Goal: Task Accomplishment & Management: Manage account settings

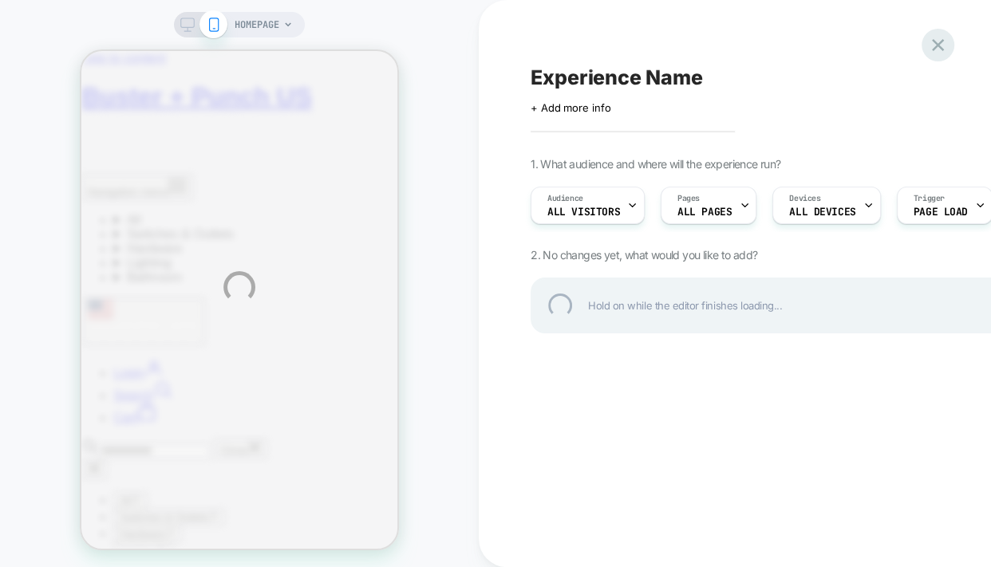
click at [943, 47] on div at bounding box center [937, 45] width 33 height 33
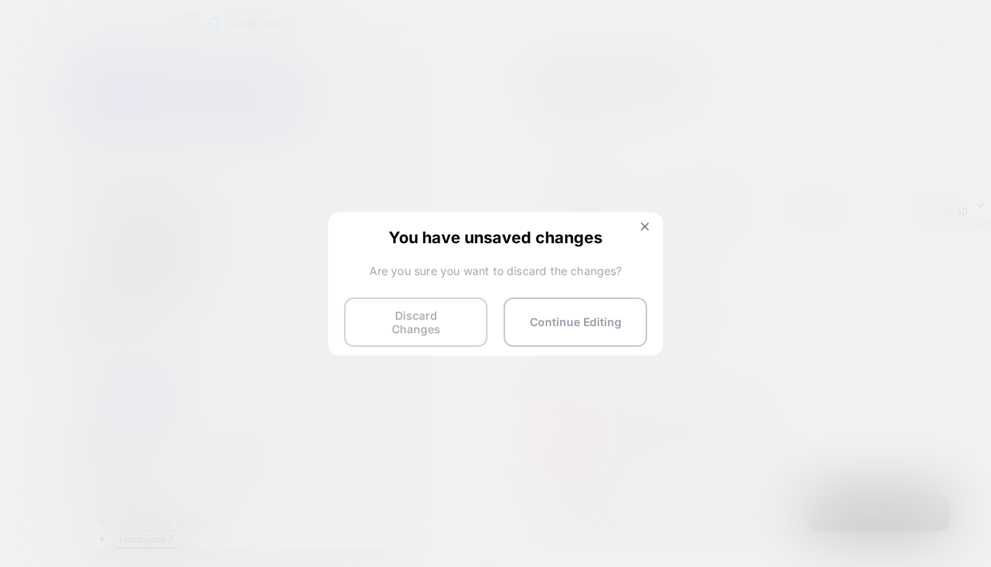
click at [441, 328] on button "Discard Changes" at bounding box center [416, 321] width 144 height 49
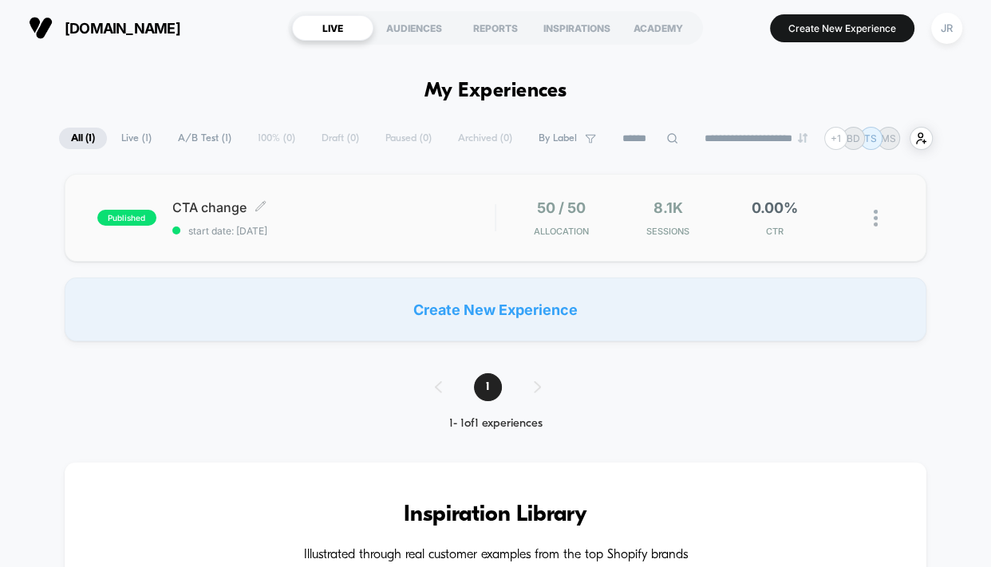
click at [369, 211] on span "CTA change Click to edit experience details" at bounding box center [333, 207] width 323 height 16
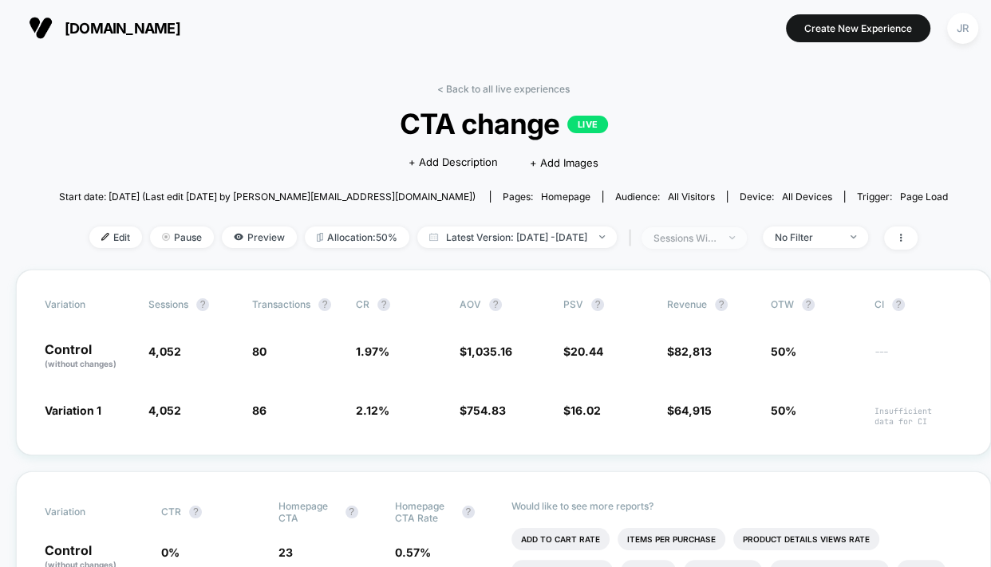
click at [747, 231] on span "sessions with impression" at bounding box center [693, 238] width 105 height 22
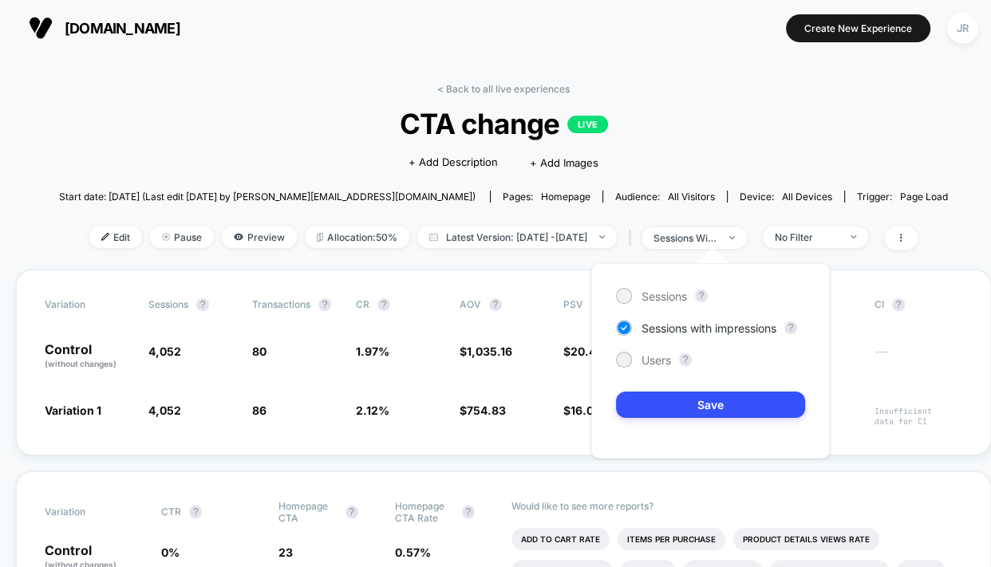
click at [823, 223] on div "< Back to all live experiences CTA change LIVE Click to edit experience details…" at bounding box center [503, 176] width 888 height 187
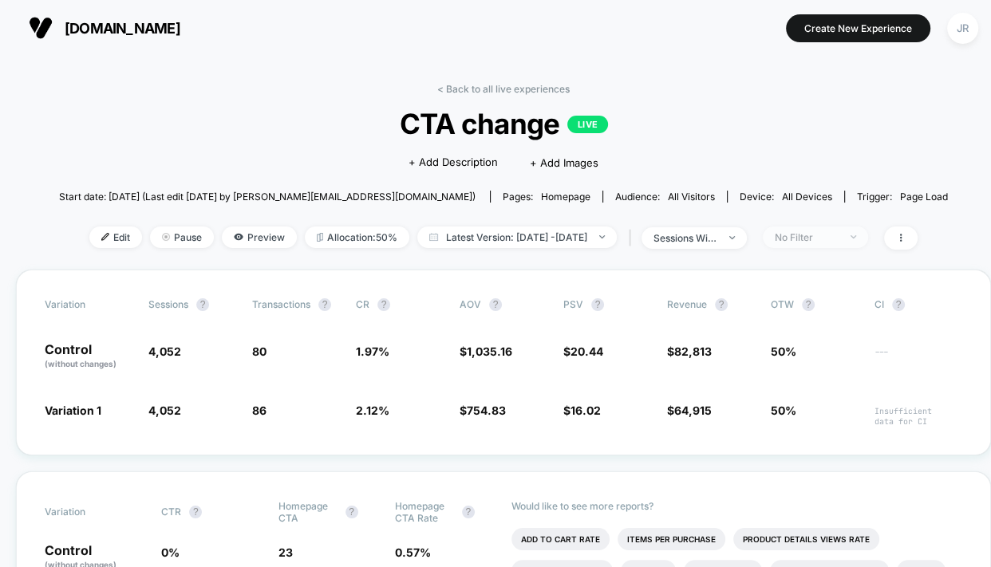
click at [827, 231] on div "No Filter" at bounding box center [806, 237] width 64 height 12
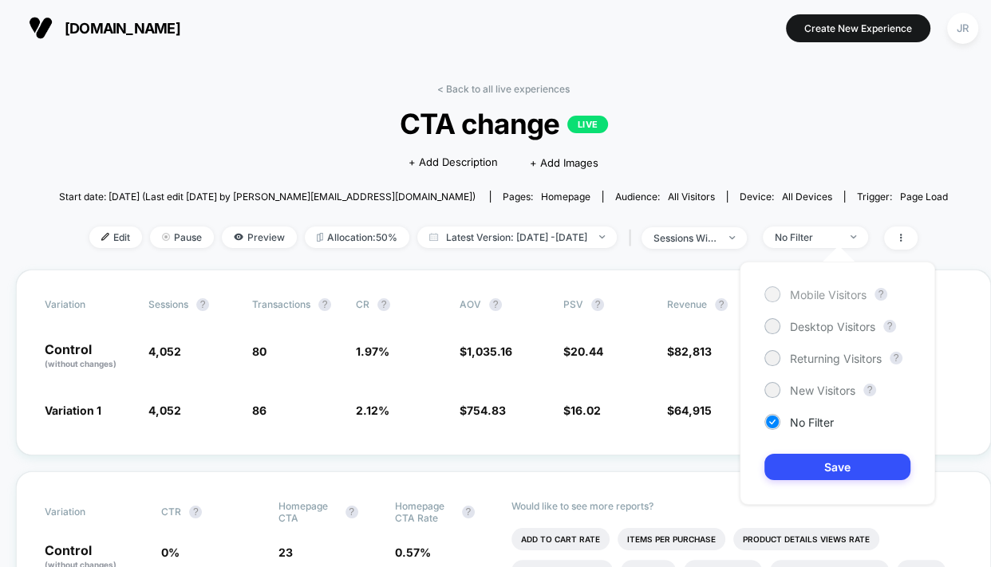
click at [770, 293] on div at bounding box center [772, 294] width 12 height 12
click at [771, 324] on div at bounding box center [772, 326] width 12 height 12
click at [772, 294] on div at bounding box center [772, 294] width 12 height 12
click at [782, 132] on span "CTA change LIVE" at bounding box center [503, 123] width 799 height 33
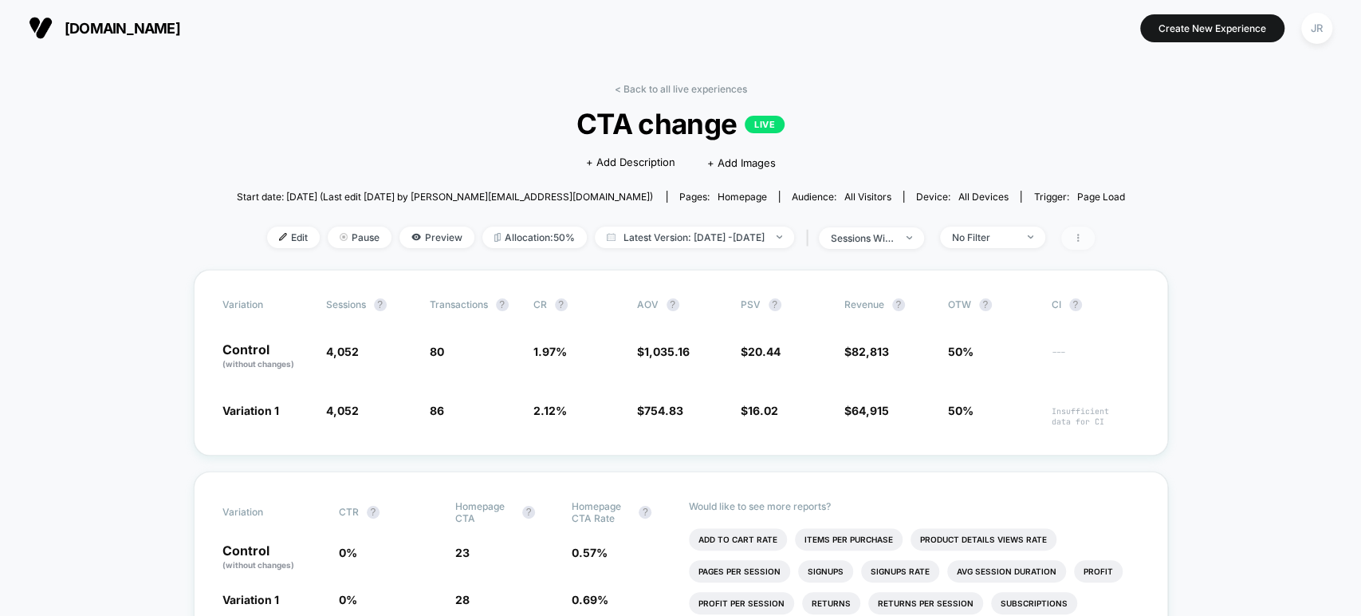
click at [990, 242] on span at bounding box center [1078, 238] width 33 height 23
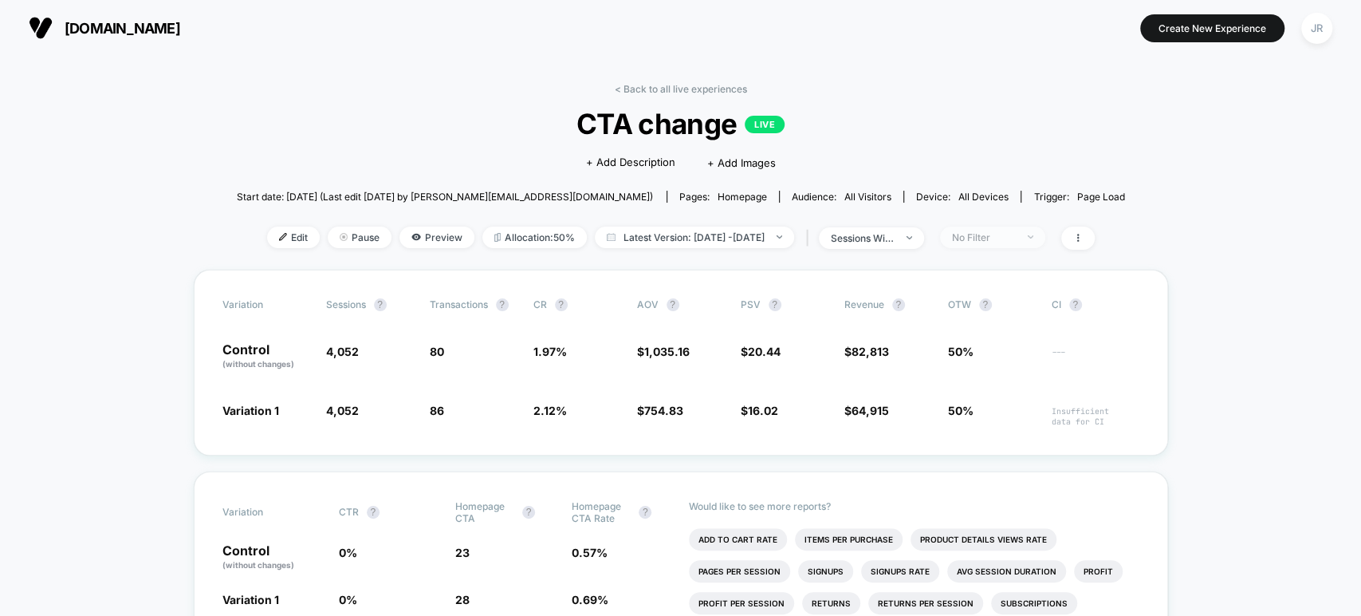
click at [990, 231] on div "No Filter" at bounding box center [984, 237] width 64 height 12
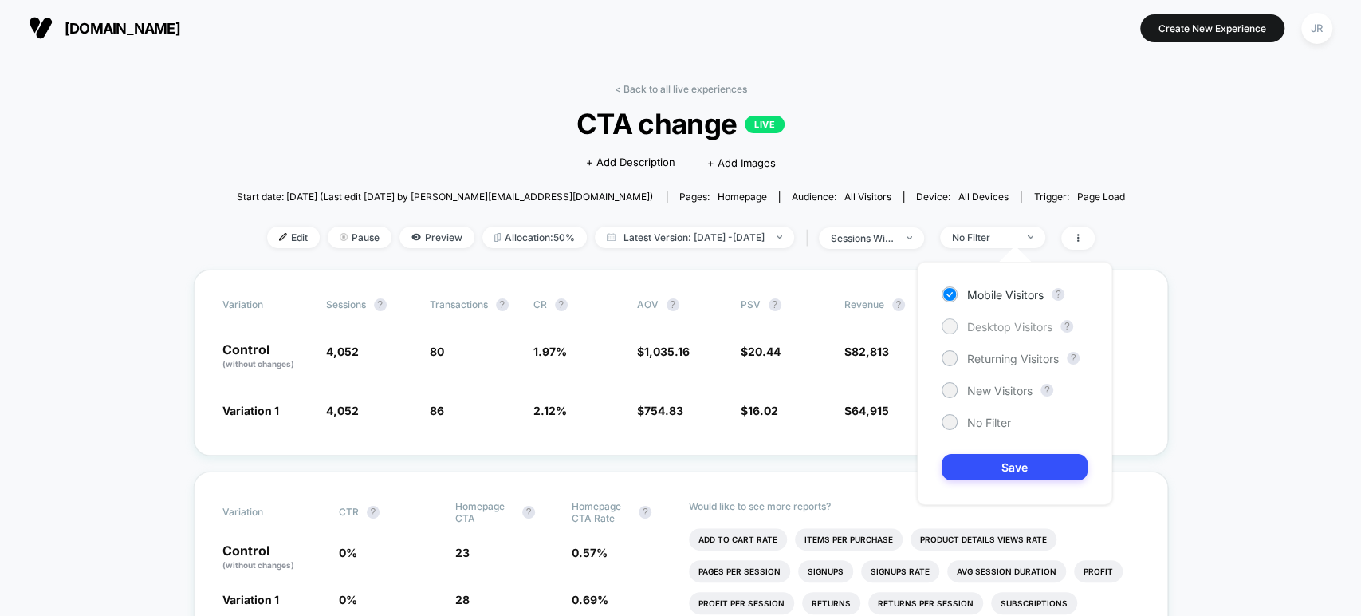
click at [946, 325] on div at bounding box center [950, 326] width 12 height 12
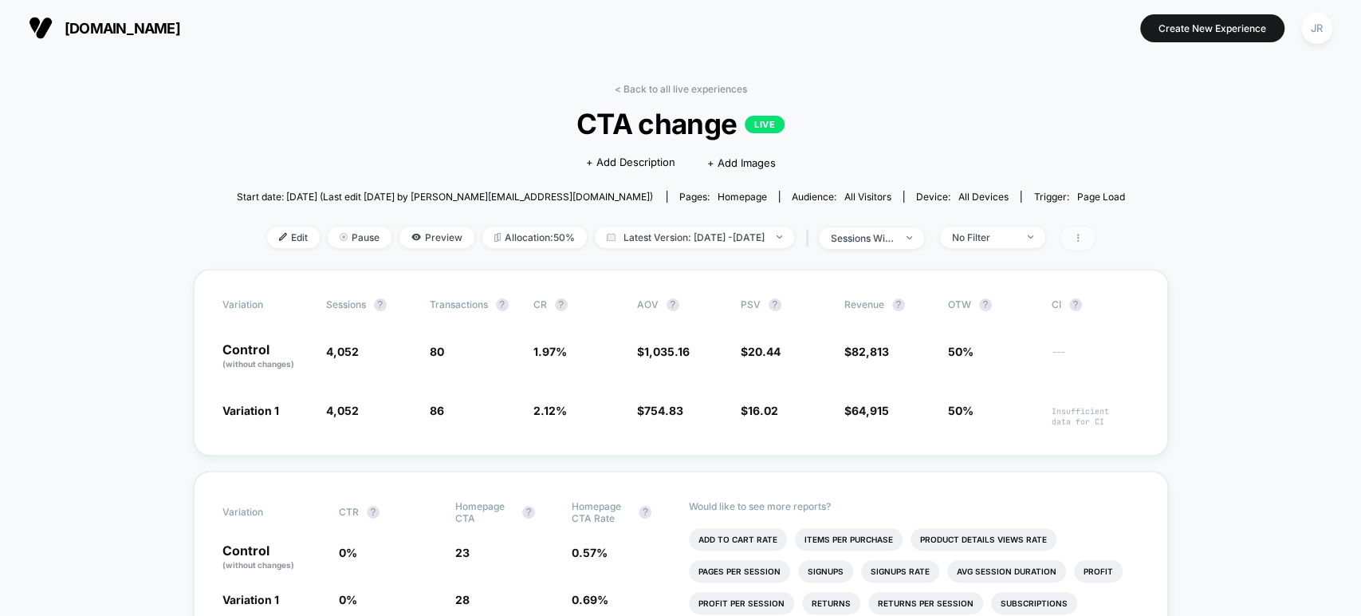
click at [990, 233] on icon at bounding box center [1079, 238] width 10 height 10
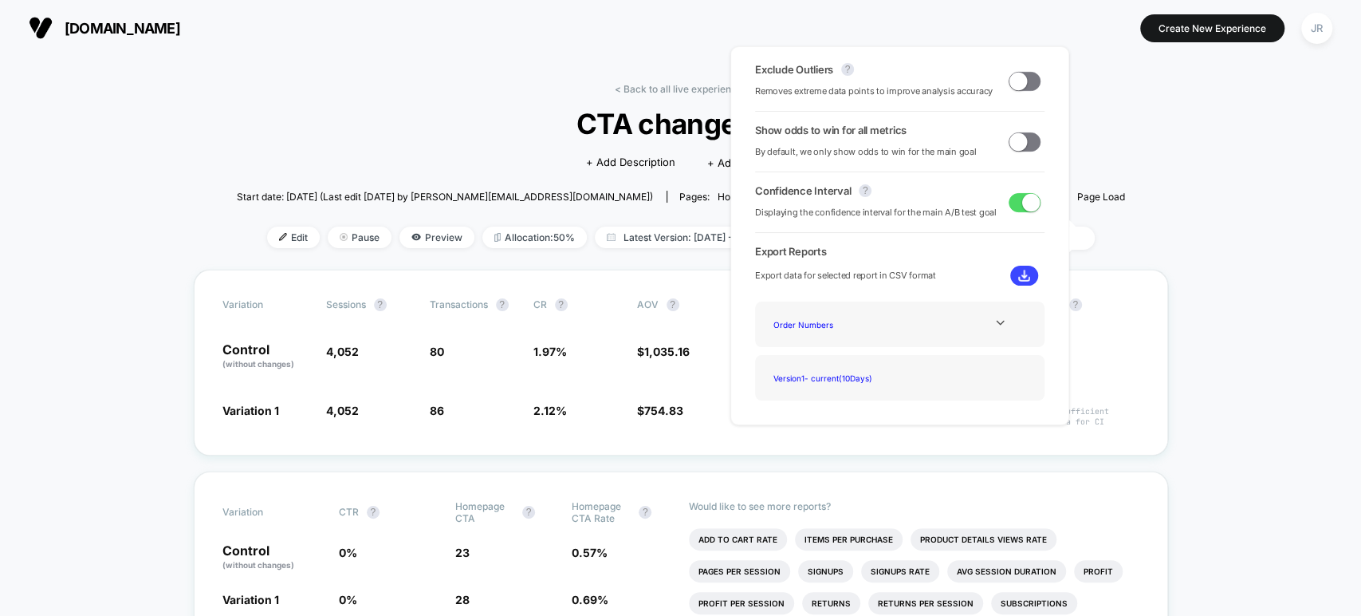
click at [990, 99] on div "< Back to all live experiences CTA change LIVE Click to edit experience details…" at bounding box center [681, 176] width 888 height 187
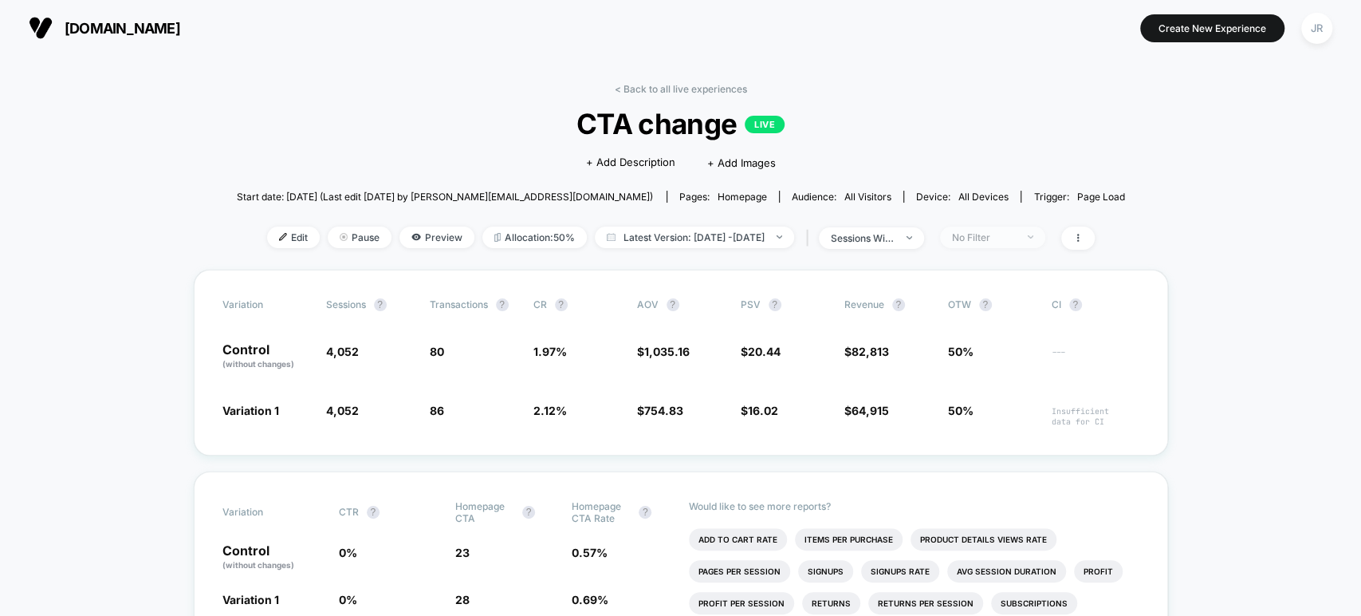
click at [990, 234] on div "No Filter" at bounding box center [984, 237] width 64 height 12
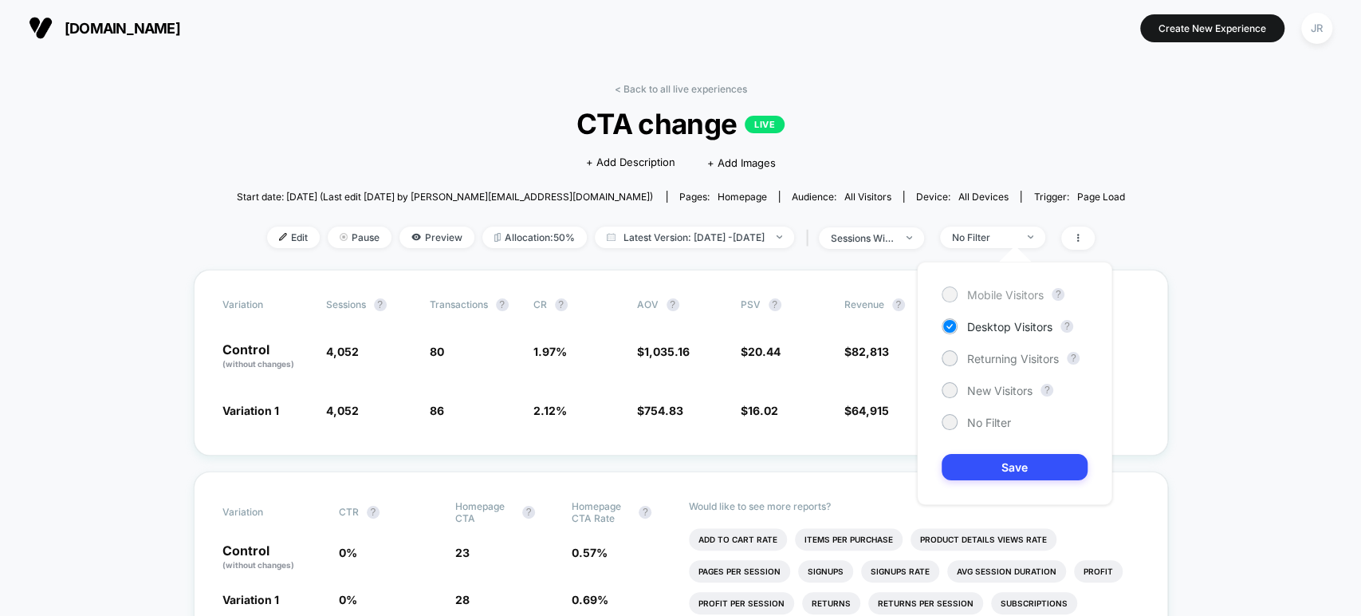
click at [960, 294] on div "Mobile Visitors" at bounding box center [993, 294] width 102 height 16
click at [990, 459] on button "Save" at bounding box center [1015, 467] width 146 height 26
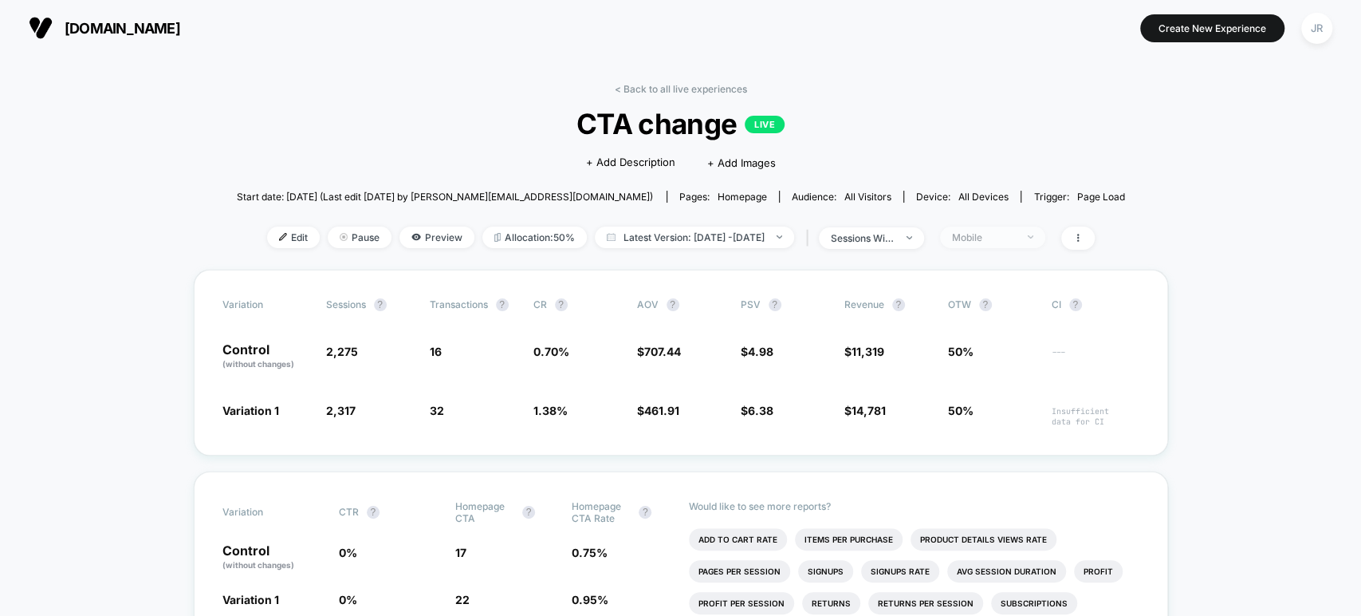
click at [990, 231] on div "Mobile" at bounding box center [984, 237] width 64 height 12
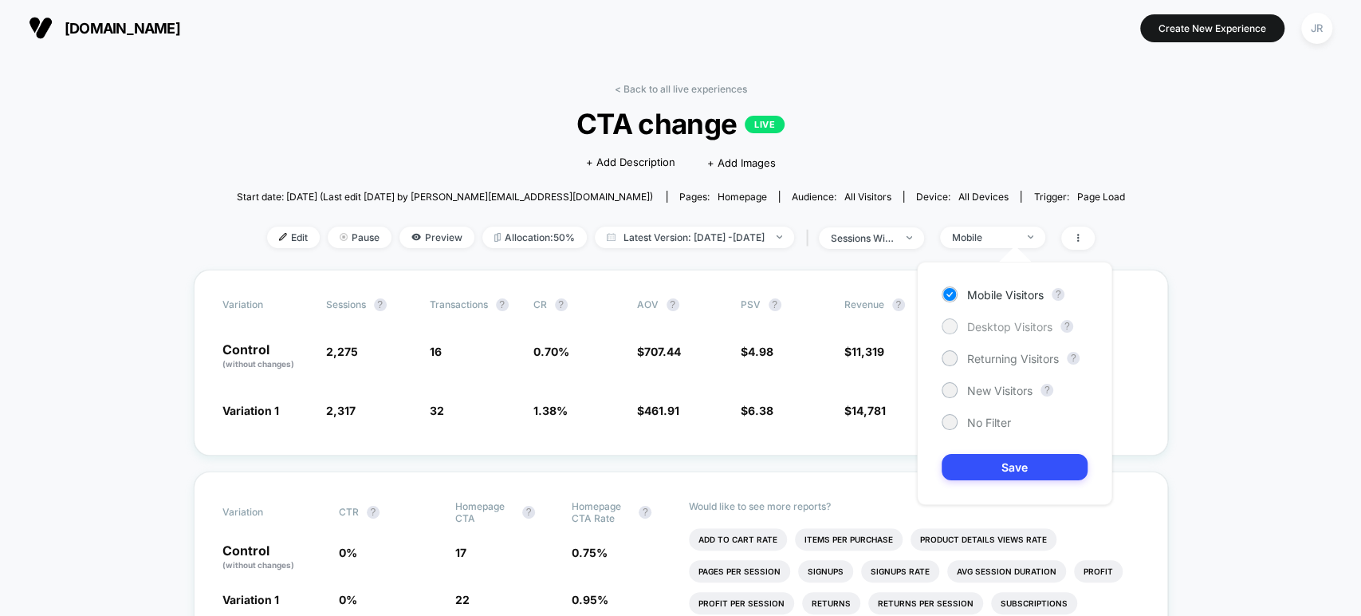
click at [962, 324] on div "Desktop Visitors" at bounding box center [997, 326] width 111 height 16
click at [990, 465] on button "Save" at bounding box center [1015, 467] width 146 height 26
